Goal: Communication & Community: Share content

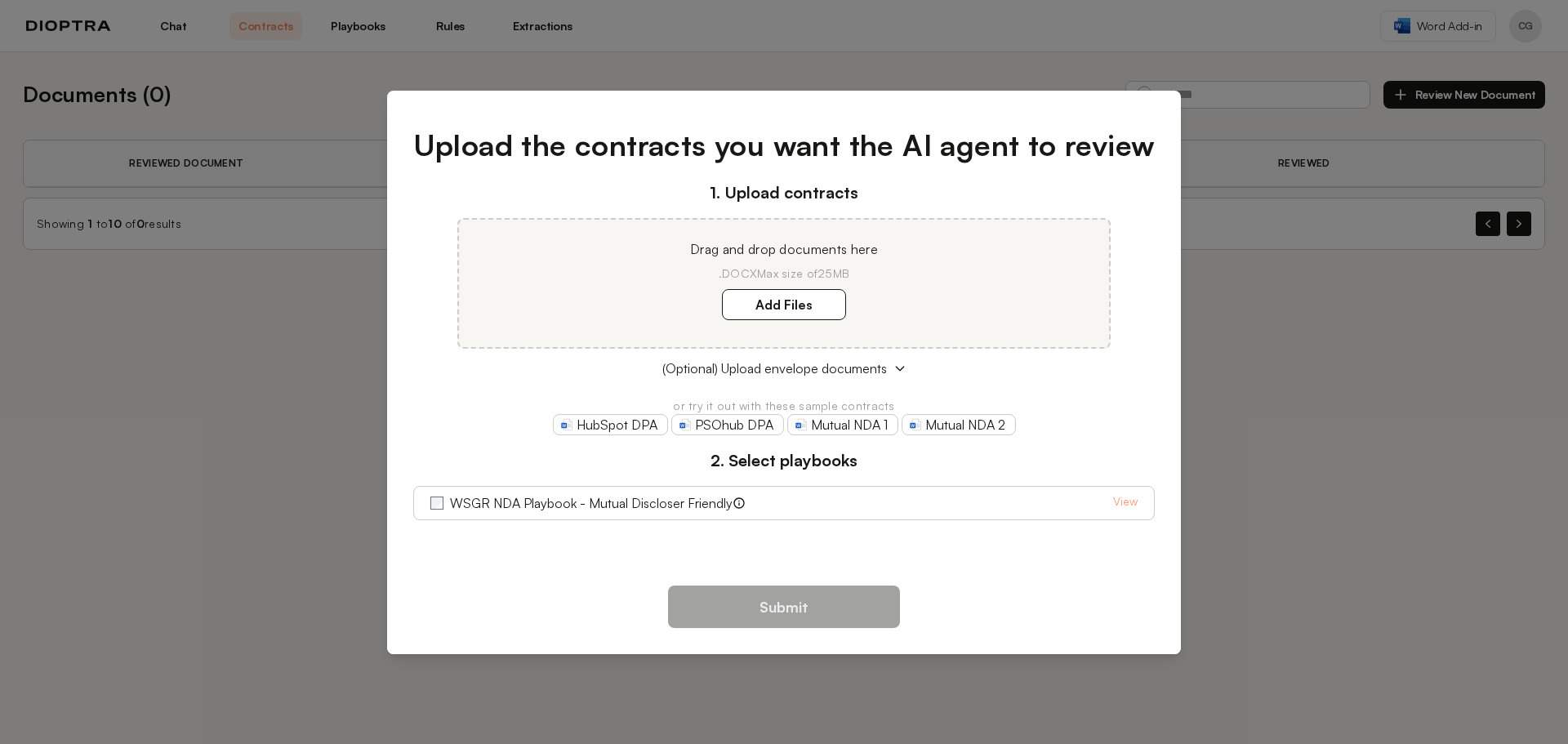
click at [1293, 322] on div "Upload the contracts you want the AI agent to review 1. Upload contracts Drag a…" at bounding box center [784, 372] width 1568 height 744
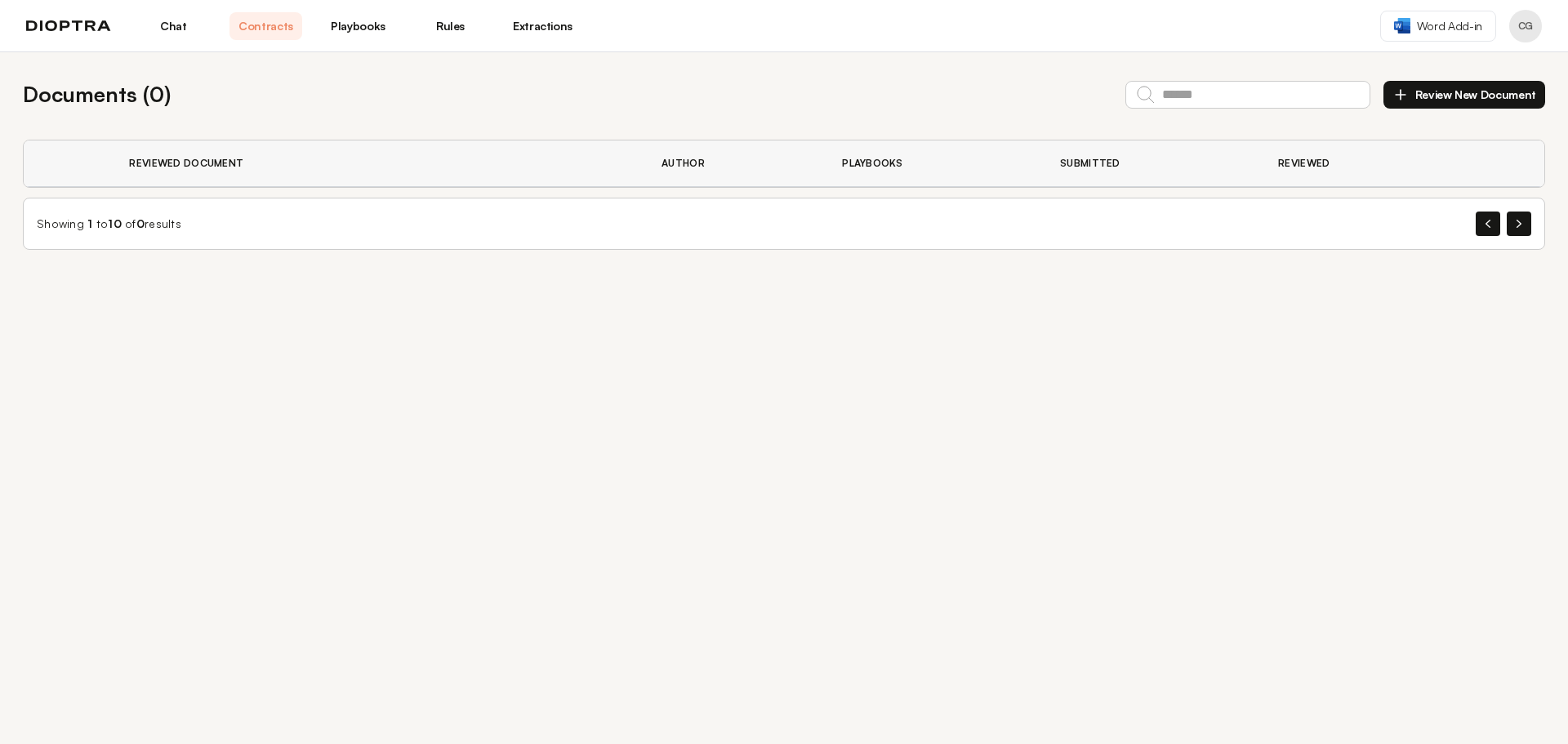
click at [169, 24] on link "Chat" at bounding box center [174, 26] width 73 height 28
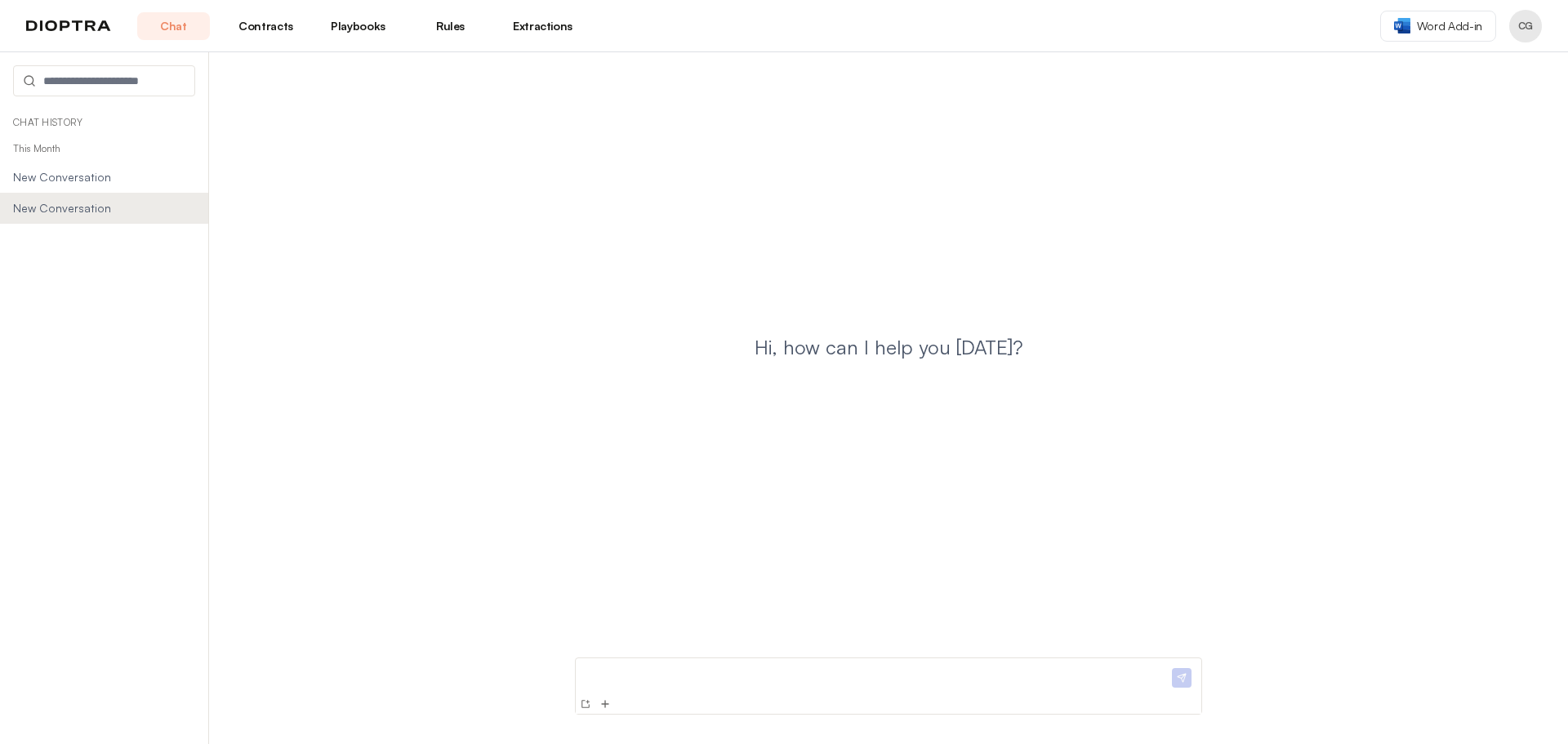
click at [784, 661] on div at bounding box center [888, 676] width 625 height 36
click at [784, 670] on p at bounding box center [876, 673] width 587 height 17
click at [804, 670] on p "**********" at bounding box center [876, 673] width 587 height 17
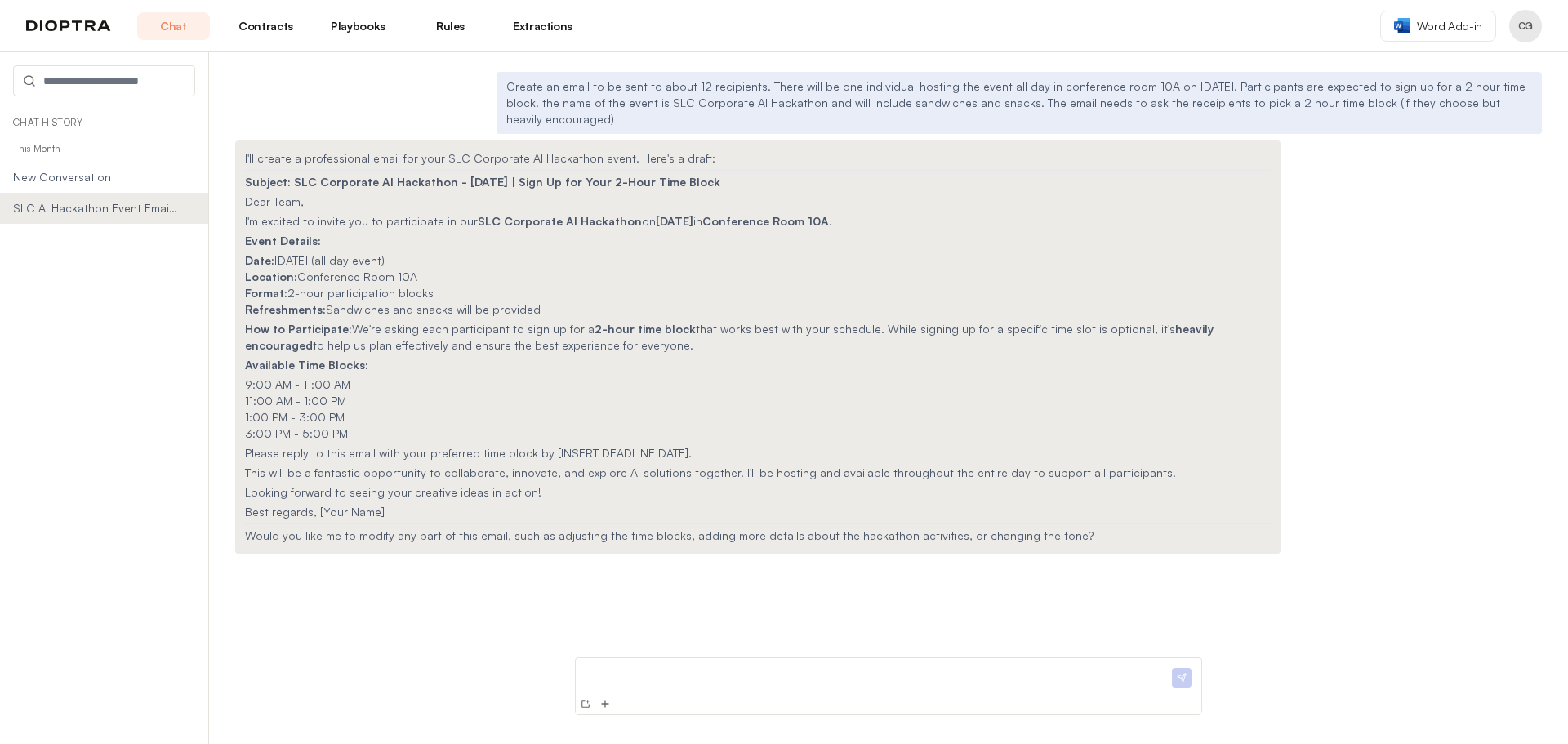
drag, startPoint x: 291, startPoint y: 167, endPoint x: 700, endPoint y: 172, distance: 409.0
click at [700, 175] on strong "Subject: SLC Corporate AI Hackathon - [DATE] | Sign Up for Your 2-Hour Time Blo…" at bounding box center [483, 182] width 476 height 14
copy strong "SLC Corporate AI Hackathon - [DATE] | Sign Up for Your 2-Hour Time Block"
click at [452, 268] on li "Location: Conference Room 10A" at bounding box center [758, 276] width 1026 height 16
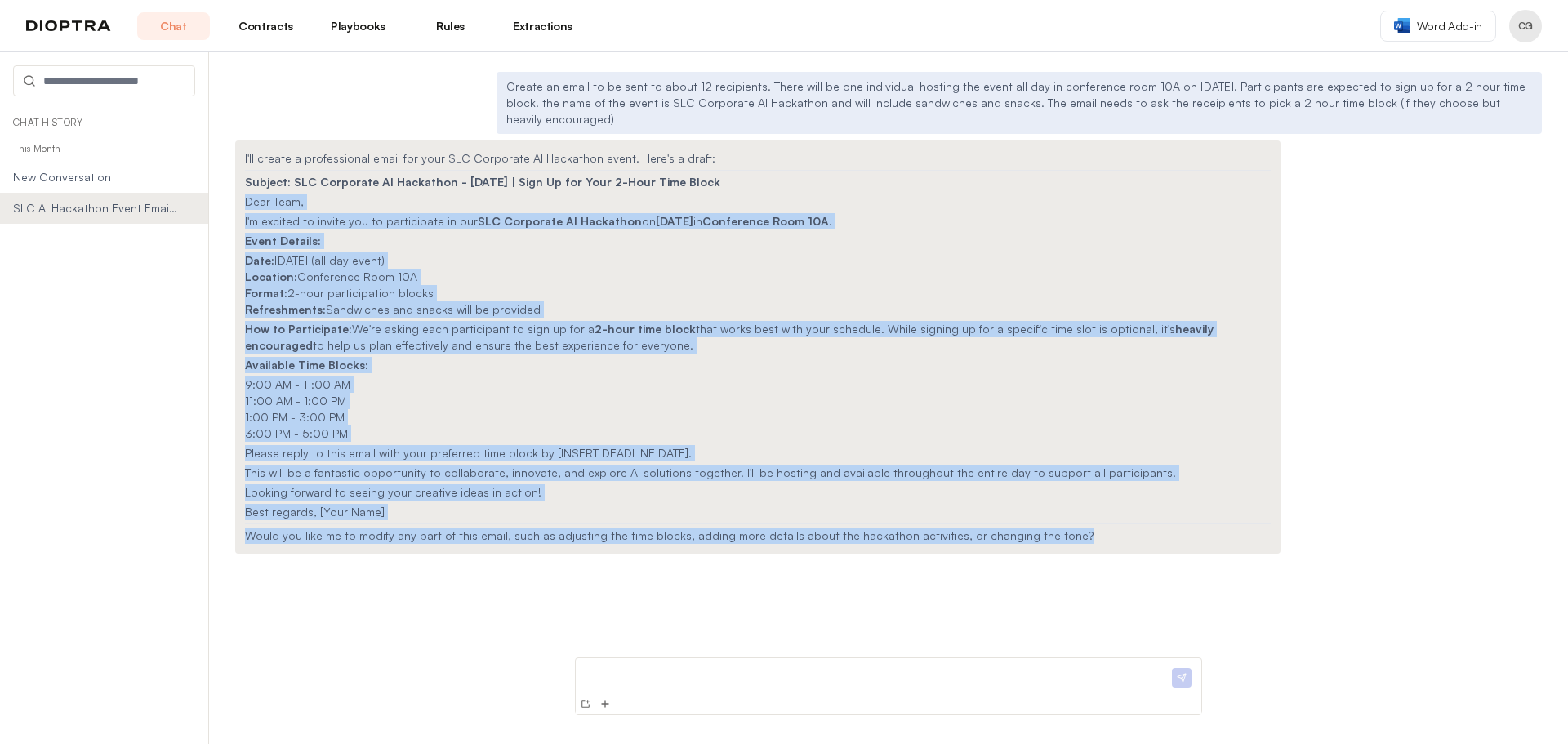
drag, startPoint x: 246, startPoint y: 185, endPoint x: 1085, endPoint y: 527, distance: 906.0
click at [1085, 527] on div "I'll create a professional email for your SLC Corporate AI Hackathon event. Her…" at bounding box center [758, 347] width 1045 height 413
copy div "Dear Team, I'm excited to invite you to participate in our SLC Corporate AI Hac…"
click at [555, 504] on p "Best regards, [Your Name]" at bounding box center [758, 512] width 1026 height 16
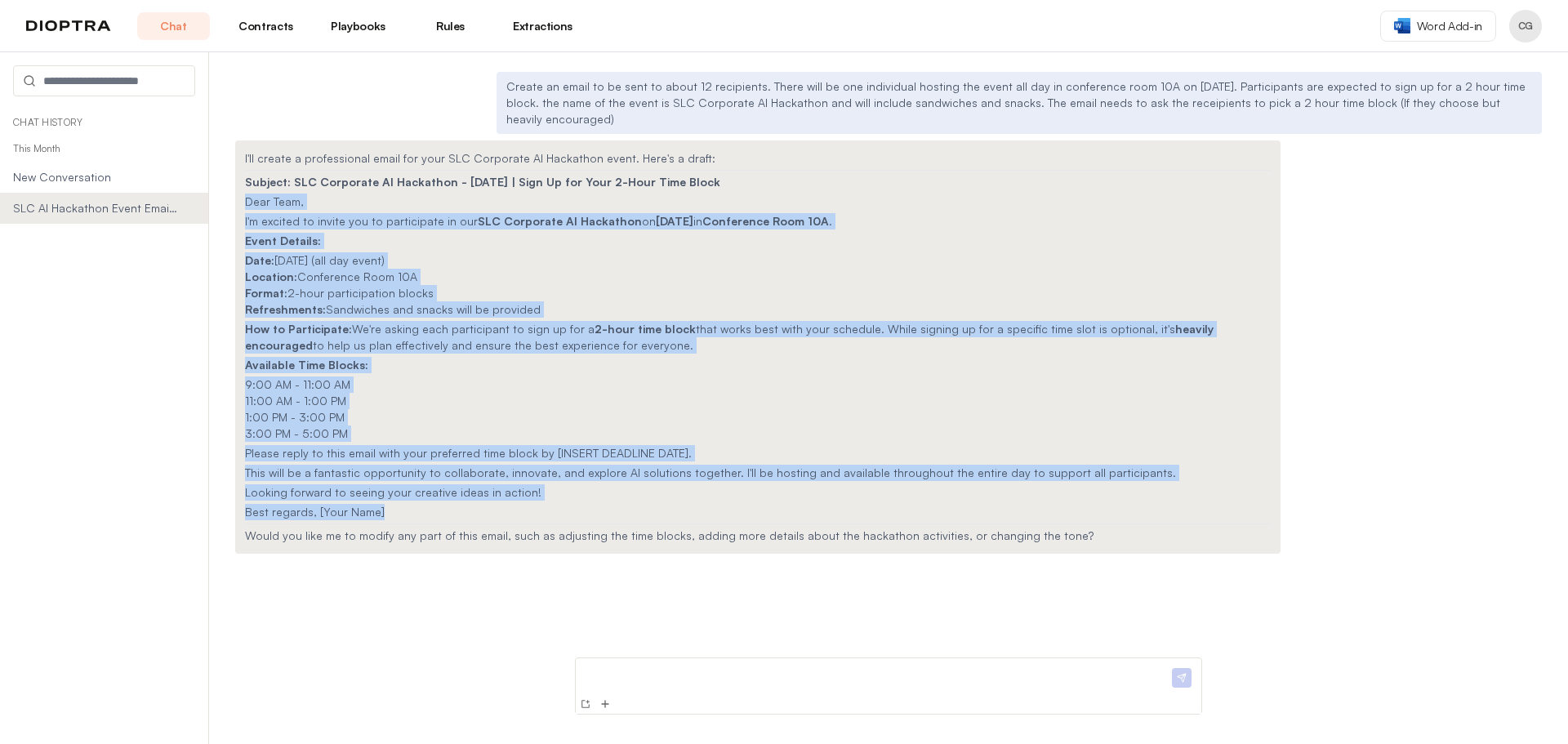
drag, startPoint x: 400, startPoint y: 501, endPoint x: 237, endPoint y: 188, distance: 352.9
click at [237, 188] on div "I'll create a professional email for your SLC Corporate AI Hackathon event. Her…" at bounding box center [758, 347] width 1045 height 413
copy div "Dear Team, I'm excited to invite you to participate in our SLC Corporate AI Hac…"
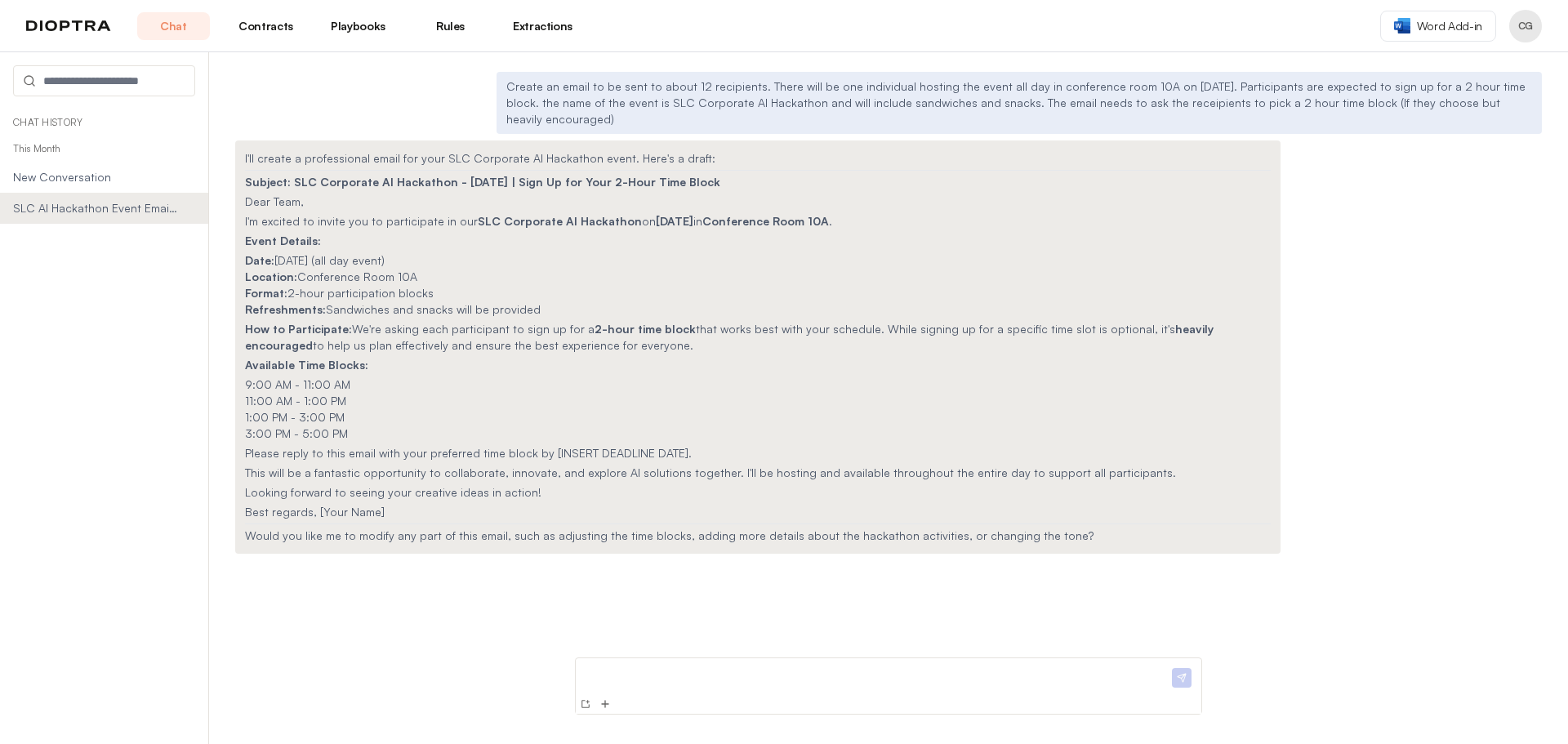
drag, startPoint x: 728, startPoint y: 656, endPoint x: 731, endPoint y: 668, distance: 12.4
click at [728, 656] on div at bounding box center [888, 685] width 653 height 77
click at [733, 671] on p at bounding box center [876, 673] width 587 height 17
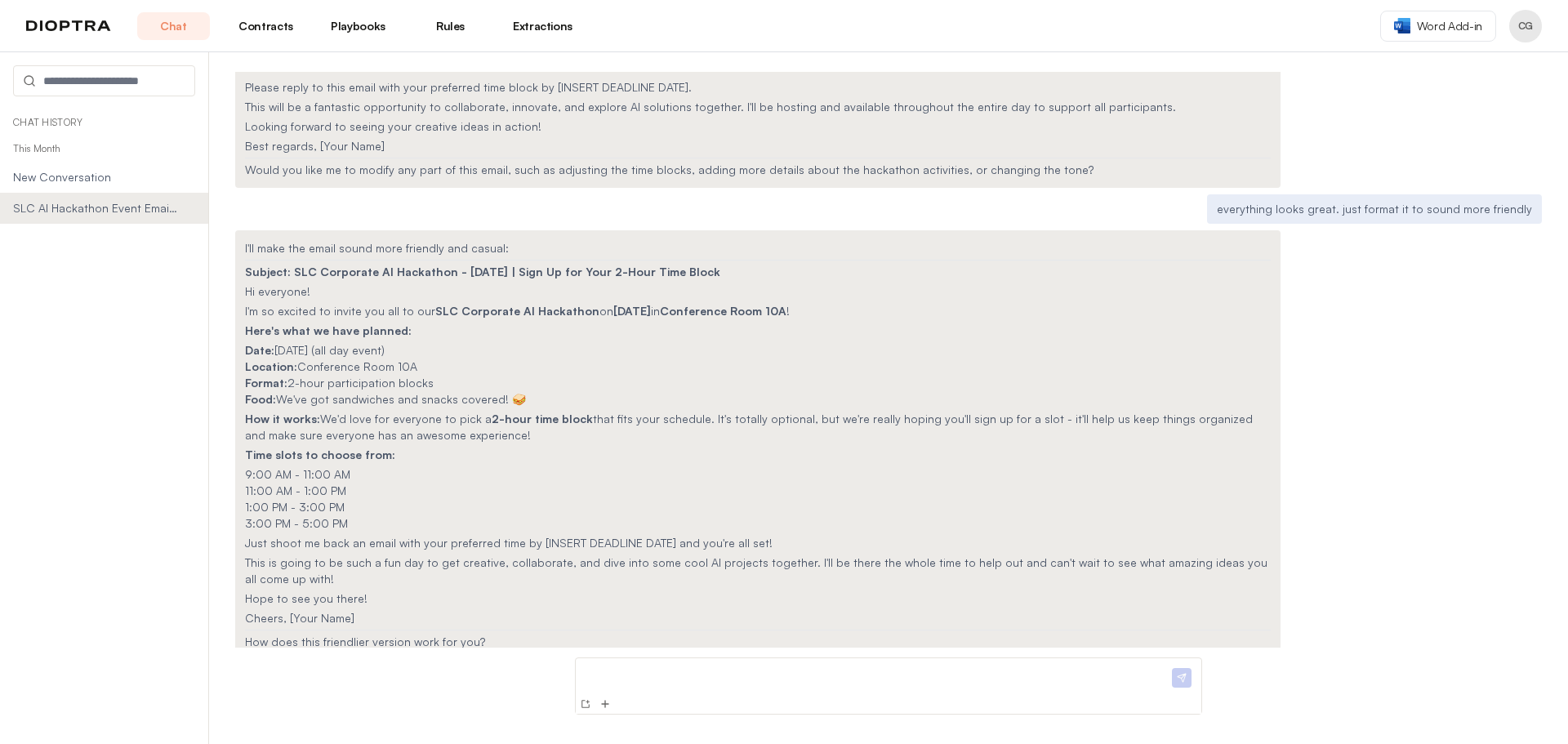
scroll to position [368, 0]
click at [562, 464] on li "9:00 AM - 11:00 AM" at bounding box center [758, 472] width 1026 height 16
click at [852, 677] on p at bounding box center [876, 673] width 587 height 17
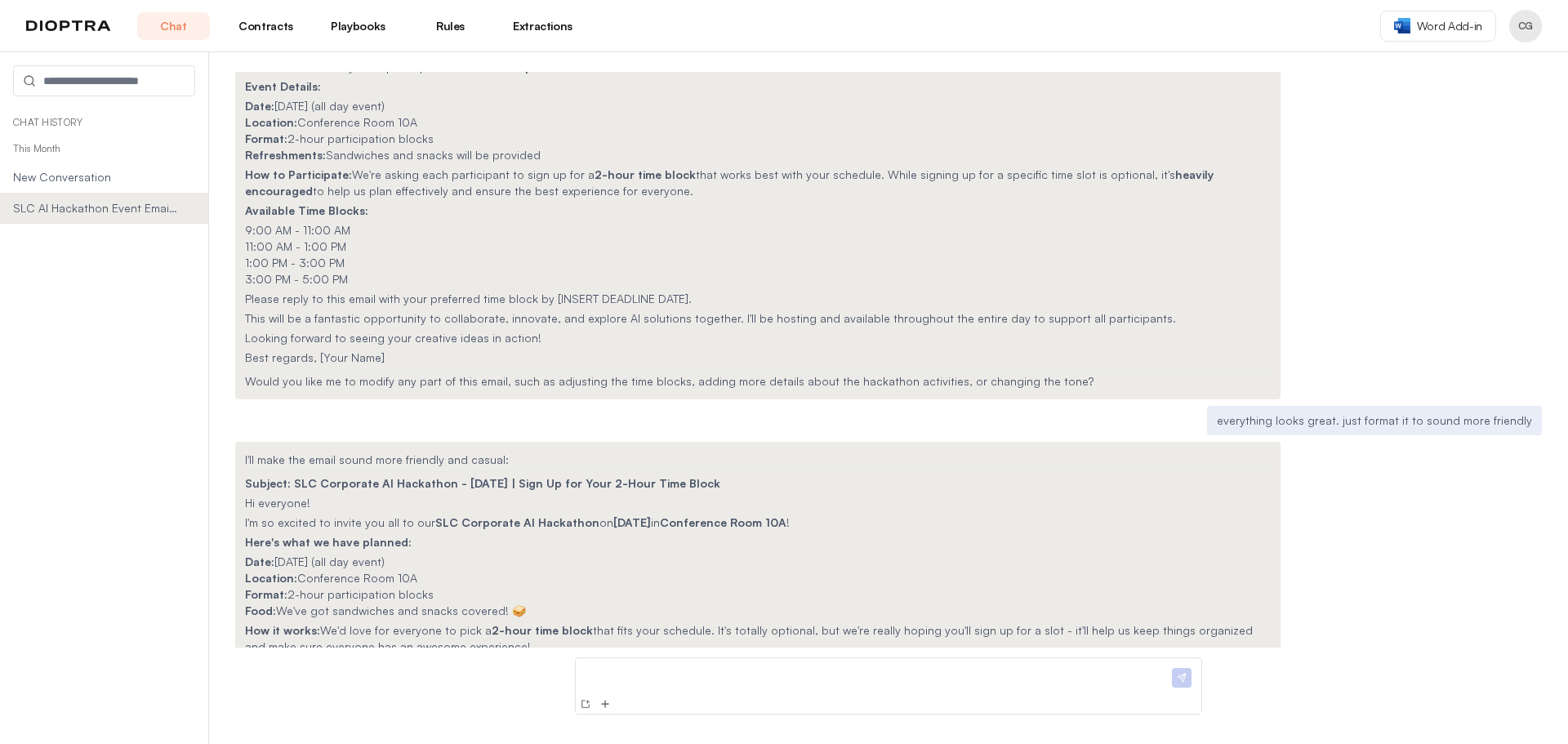
scroll to position [0, 0]
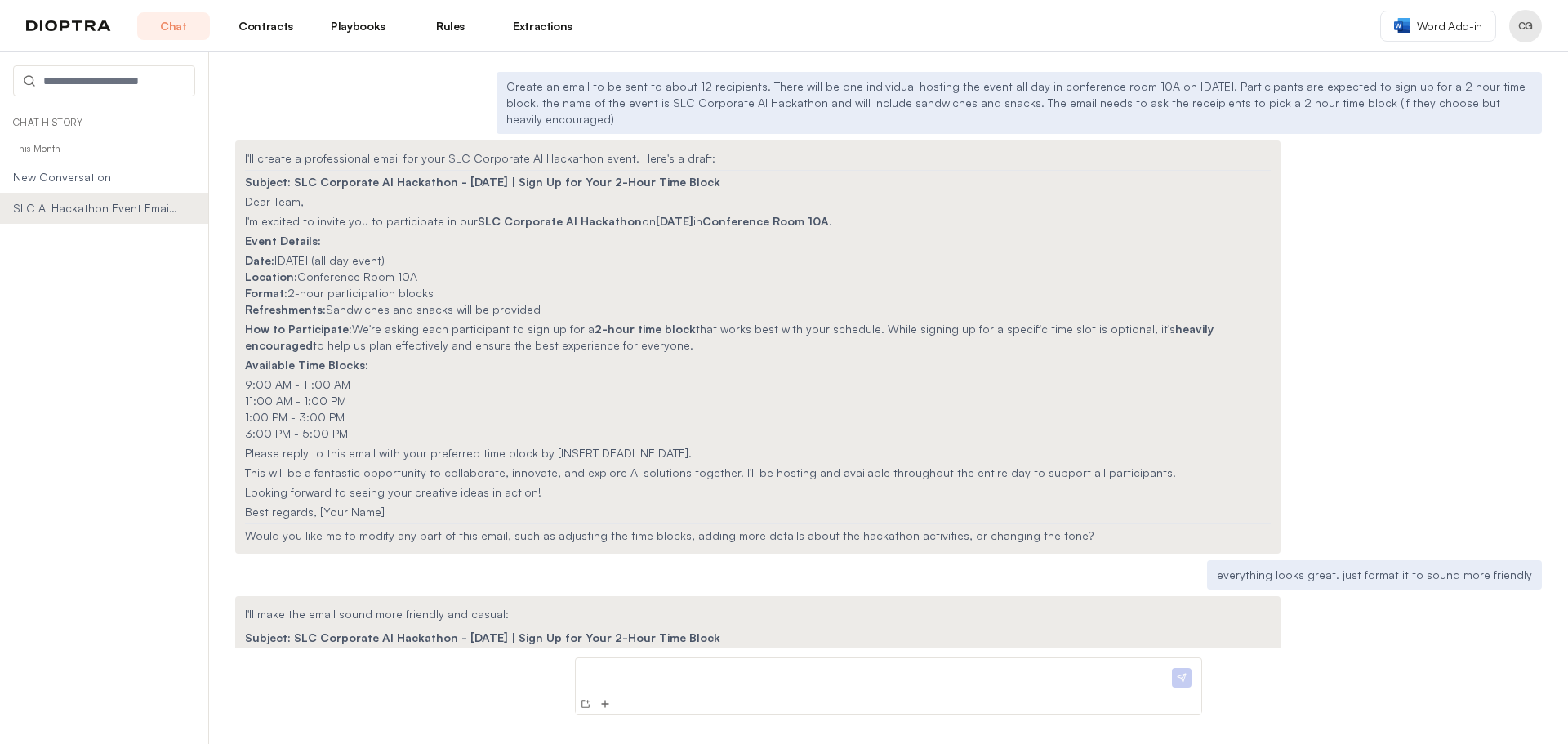
click at [569, 357] on p "Available Time Blocks:" at bounding box center [758, 365] width 1026 height 16
click at [719, 669] on p at bounding box center [876, 673] width 587 height 17
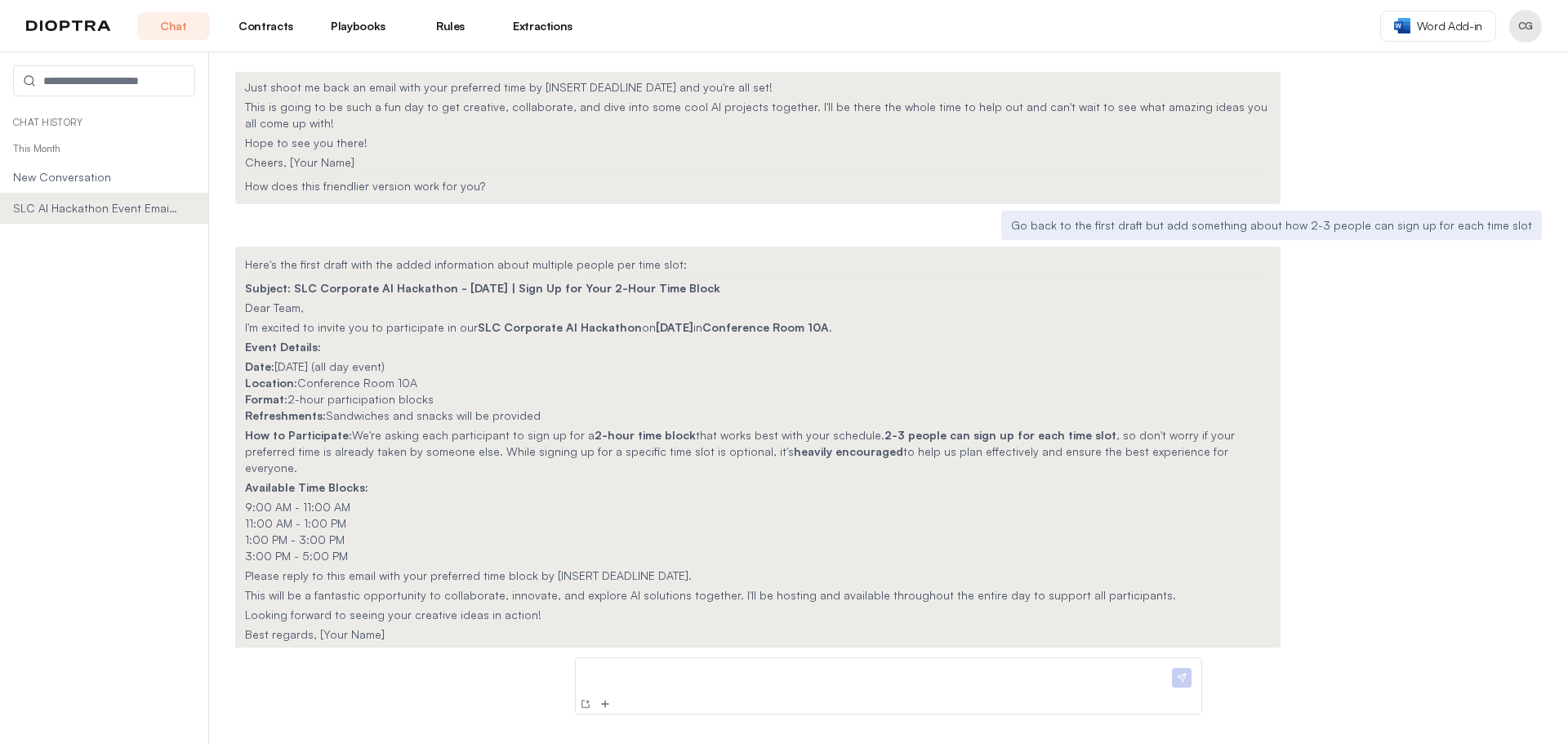
scroll to position [824, 0]
drag, startPoint x: 352, startPoint y: 413, endPoint x: 1181, endPoint y: 434, distance: 829.3
click at [1181, 434] on p "How to Participate: We're asking each participant to sign up for a 2-hour time …" at bounding box center [758, 449] width 1026 height 49
copy p "We're asking each participant to sign up for a 2-hour time block that works bes…"
click at [925, 695] on div at bounding box center [888, 704] width 625 height 20
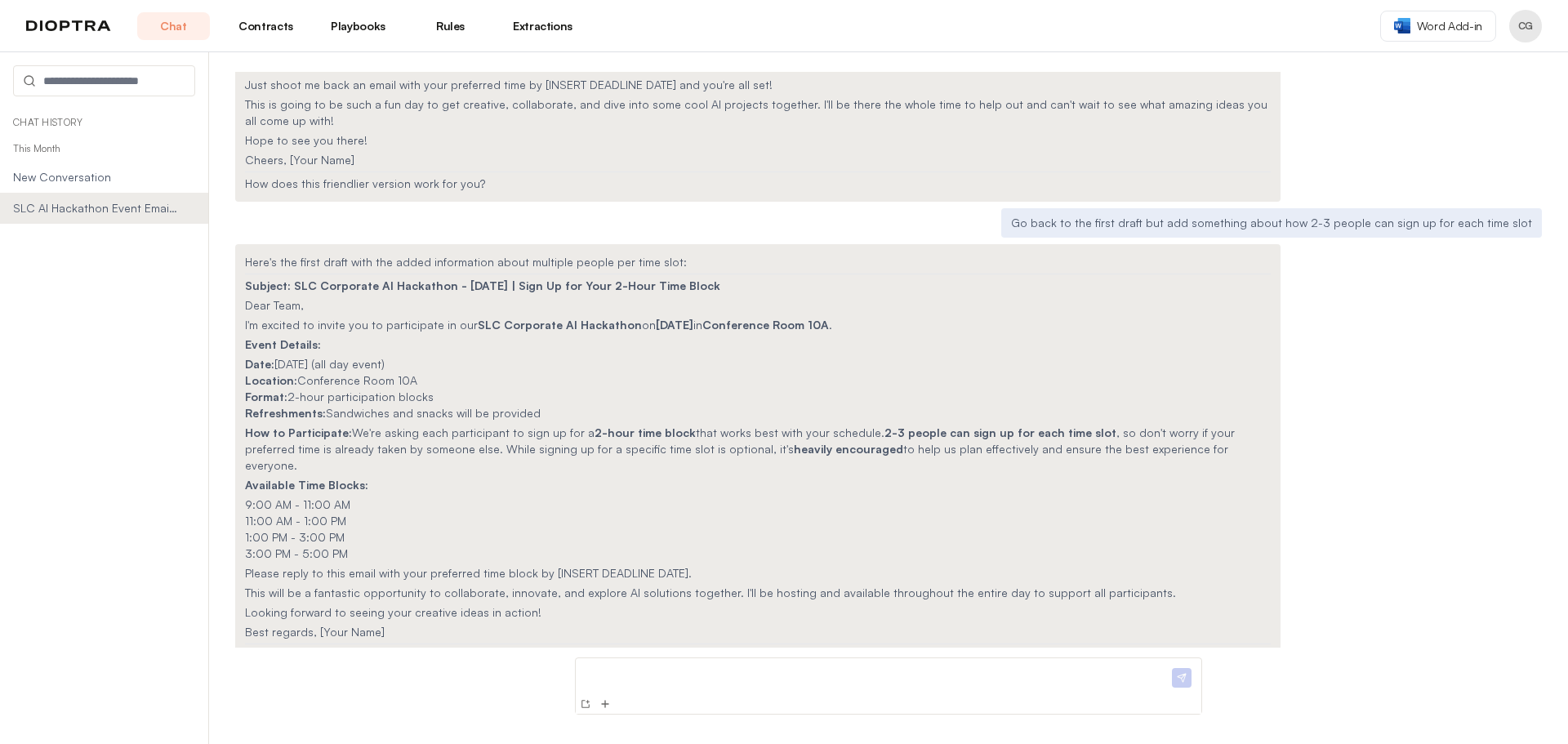
click at [923, 690] on div at bounding box center [876, 679] width 587 height 29
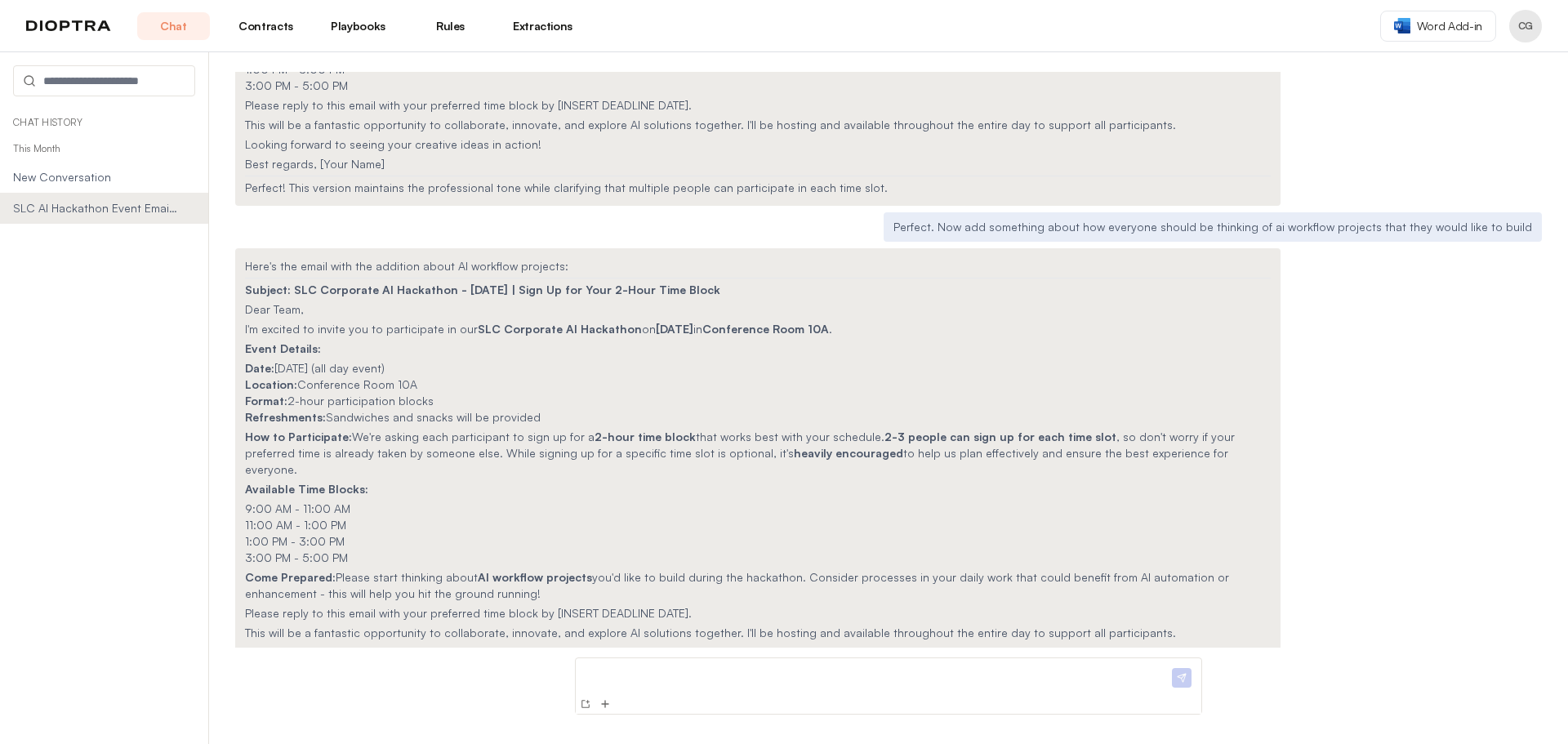
scroll to position [1315, 0]
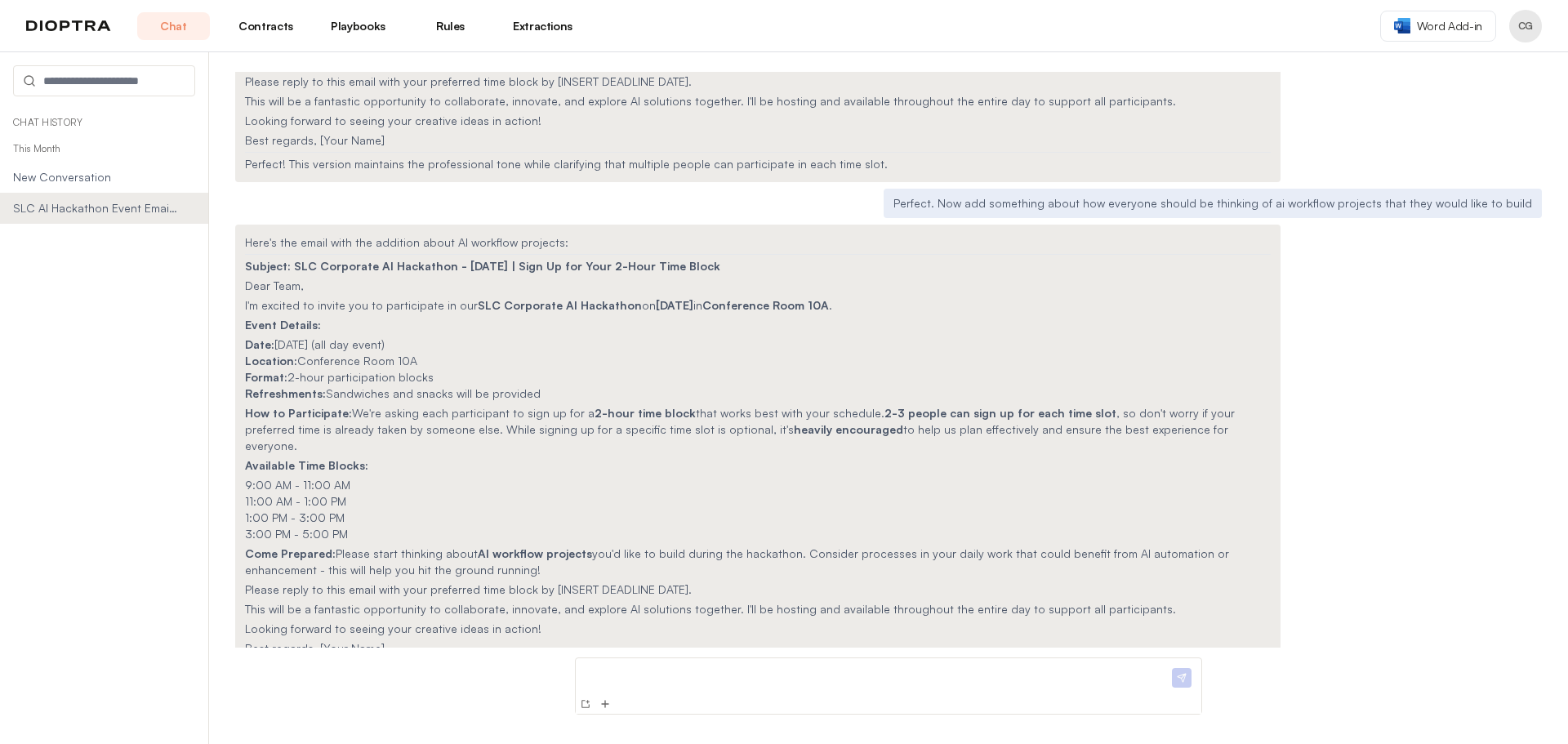
drag, startPoint x: 243, startPoint y: 506, endPoint x: 814, endPoint y: 524, distance: 571.3
click at [814, 524] on div "Here's the email with the addition about AI workflow projects: Subject: SLC Cor…" at bounding box center [758, 457] width 1045 height 466
copy p "Come Prepared: Please start thinking about AI workflow projects you'd like to b…"
click at [130, 210] on span "SLC AI Hackathon Event Email Draft" at bounding box center [95, 208] width 165 height 16
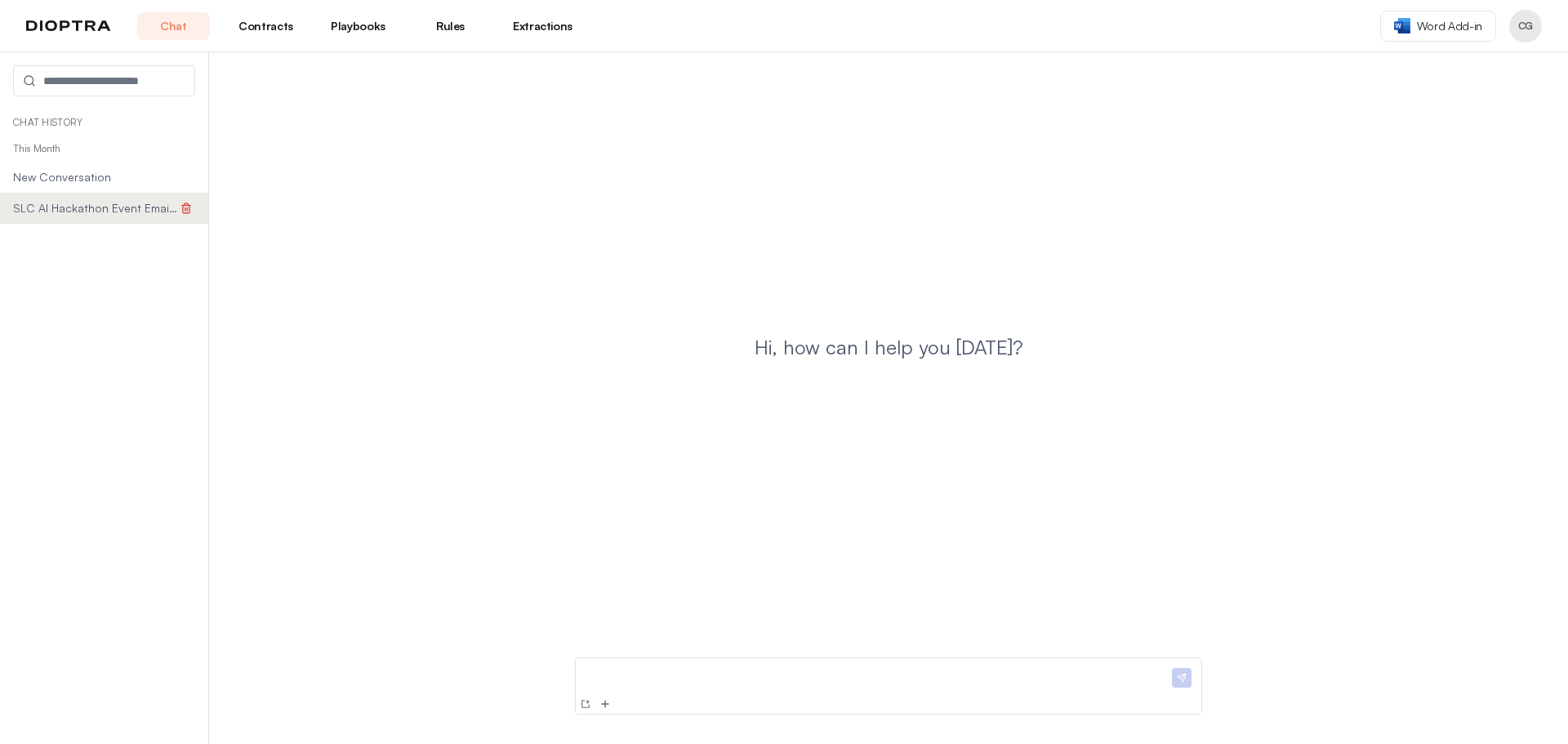
scroll to position [0, 0]
click at [54, 180] on span "New Conversation" at bounding box center [95, 178] width 165 height 16
click at [724, 690] on div at bounding box center [876, 679] width 587 height 29
click at [707, 692] on div "**********" at bounding box center [876, 679] width 587 height 29
click at [845, 656] on div "**********" at bounding box center [888, 685] width 653 height 77
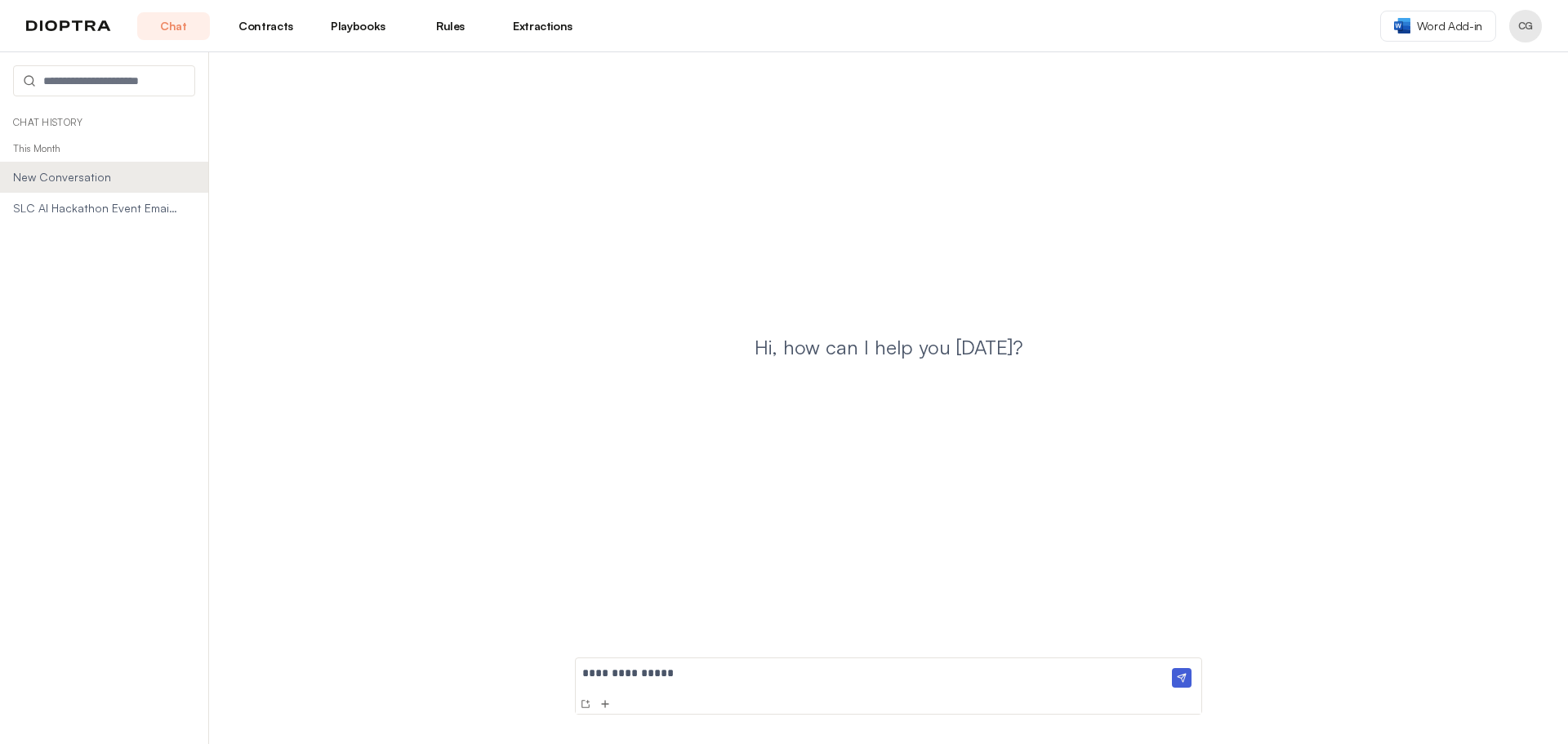
click at [845, 669] on p "**********" at bounding box center [876, 673] width 587 height 17
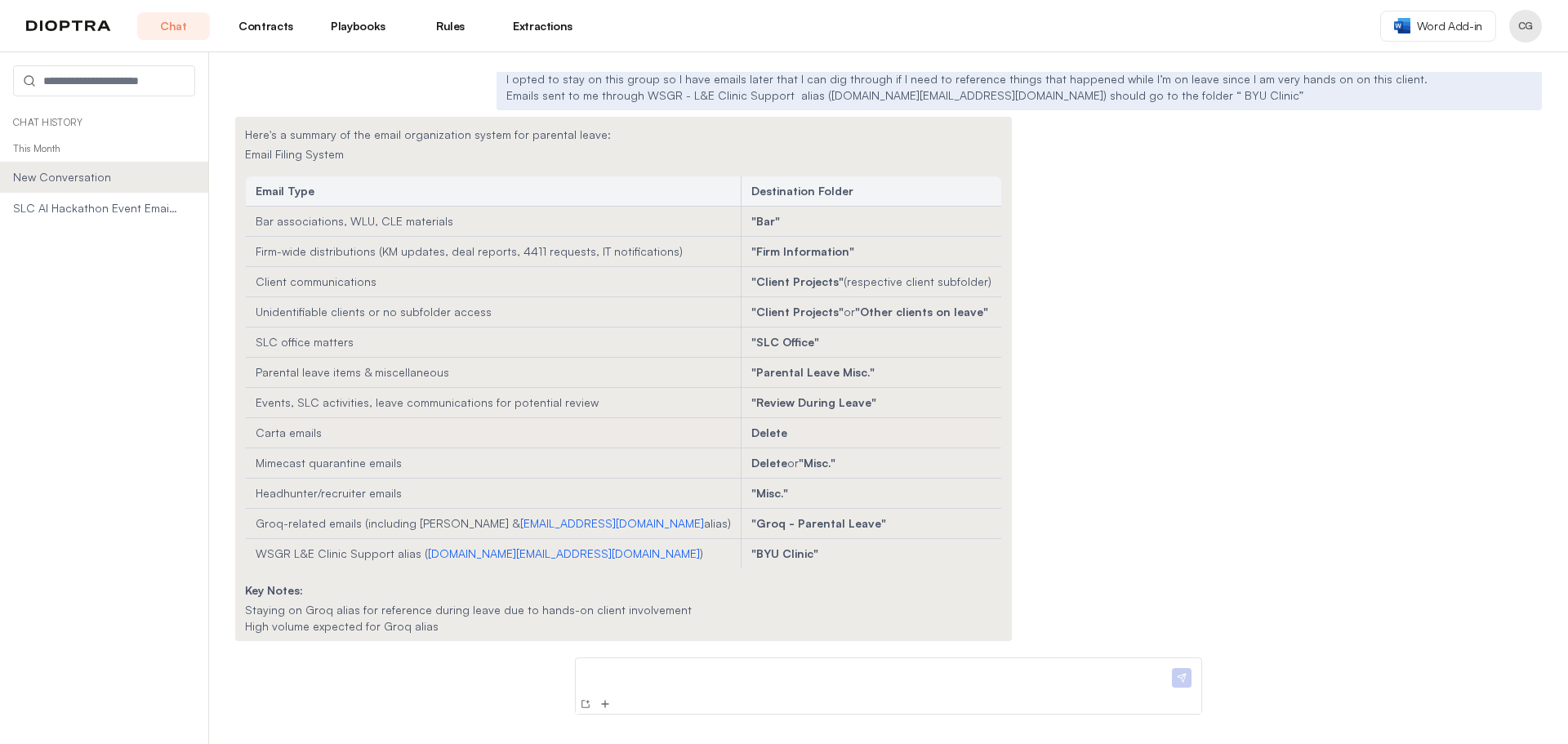
scroll to position [252, 0]
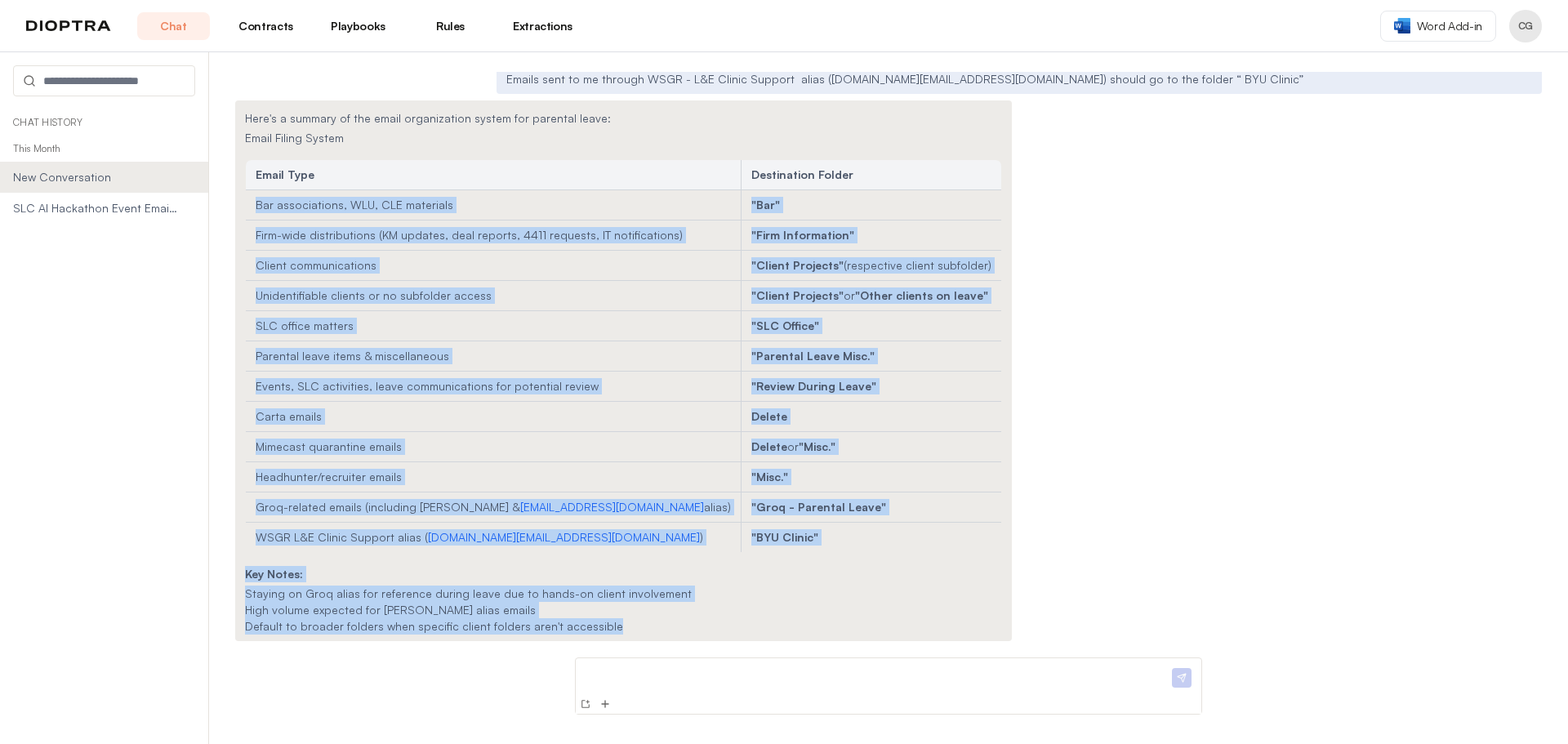
drag, startPoint x: 633, startPoint y: 627, endPoint x: 247, endPoint y: 209, distance: 569.0
click at [247, 209] on div "Here's a summary of the email organization system for parental leave: Email Fil…" at bounding box center [623, 371] width 777 height 541
copy div "Bar associations, WLU, CLE materials "Bar" Firm-wide distributions (KM updates,…"
drag, startPoint x: 1110, startPoint y: 341, endPoint x: 1072, endPoint y: 349, distance: 38.8
click at [1110, 341] on div "Here's a summary of the email organization system for parental leave: Email Fil…" at bounding box center [889, 371] width 1307 height 541
